Goal: Task Accomplishment & Management: Use online tool/utility

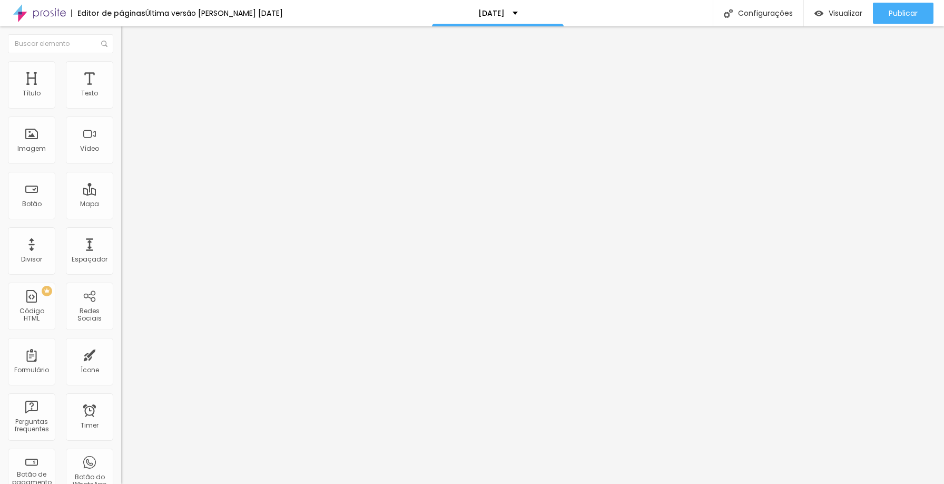
click at [121, 91] on span "Trocar imagem" at bounding box center [149, 86] width 57 height 9
click at [121, 91] on span "Adicionar imagem" at bounding box center [155, 86] width 68 height 9
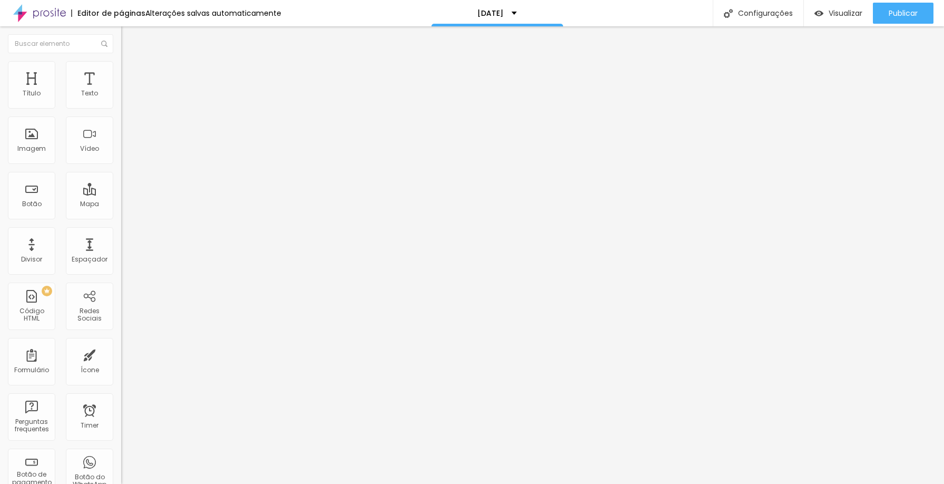
click at [121, 91] on span "Adicionar imagem" at bounding box center [155, 86] width 68 height 9
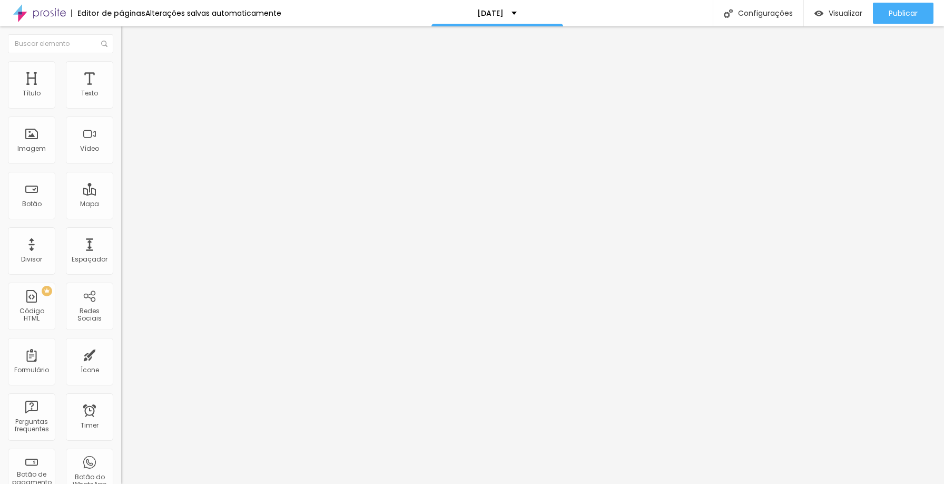
click at [121, 91] on span "Adicionar imagem" at bounding box center [155, 86] width 68 height 9
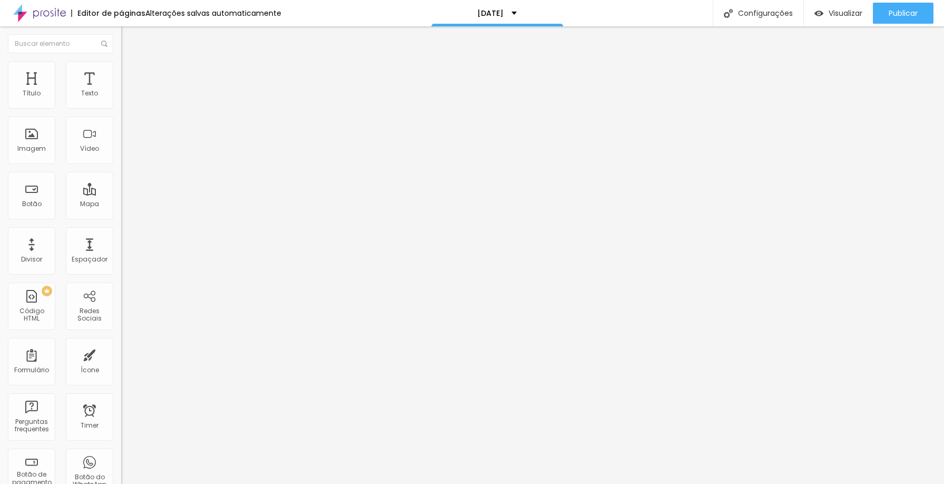
click at [121, 91] on span "Trocar imagem" at bounding box center [149, 86] width 57 height 9
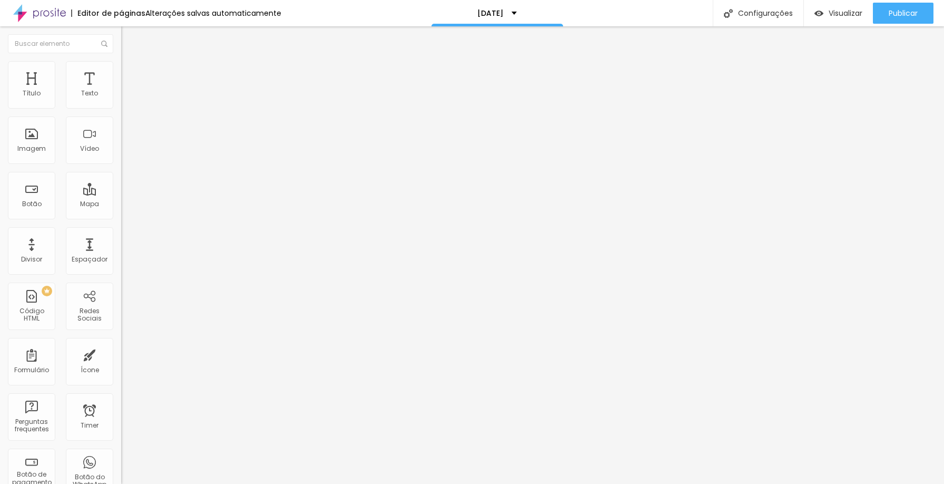
click at [121, 91] on span "Trocar imagem" at bounding box center [149, 86] width 57 height 9
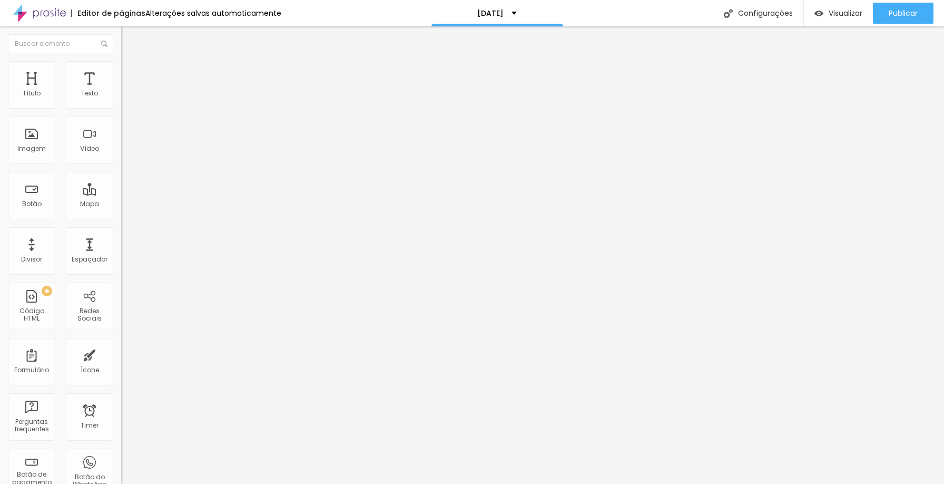
click at [121, 91] on span "Trocar imagem" at bounding box center [149, 86] width 57 height 9
click at [903, 14] on span "Publicar" at bounding box center [903, 13] width 29 height 8
